Goal: Information Seeking & Learning: Learn about a topic

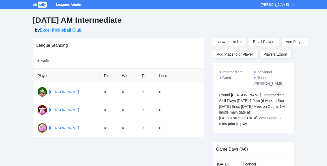
click at [39, 6] on span "rally" at bounding box center [42, 5] width 9 height 6
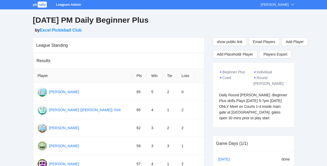
click at [41, 2] on span "rally" at bounding box center [42, 5] width 9 height 6
